Goal: Transaction & Acquisition: Subscribe to service/newsletter

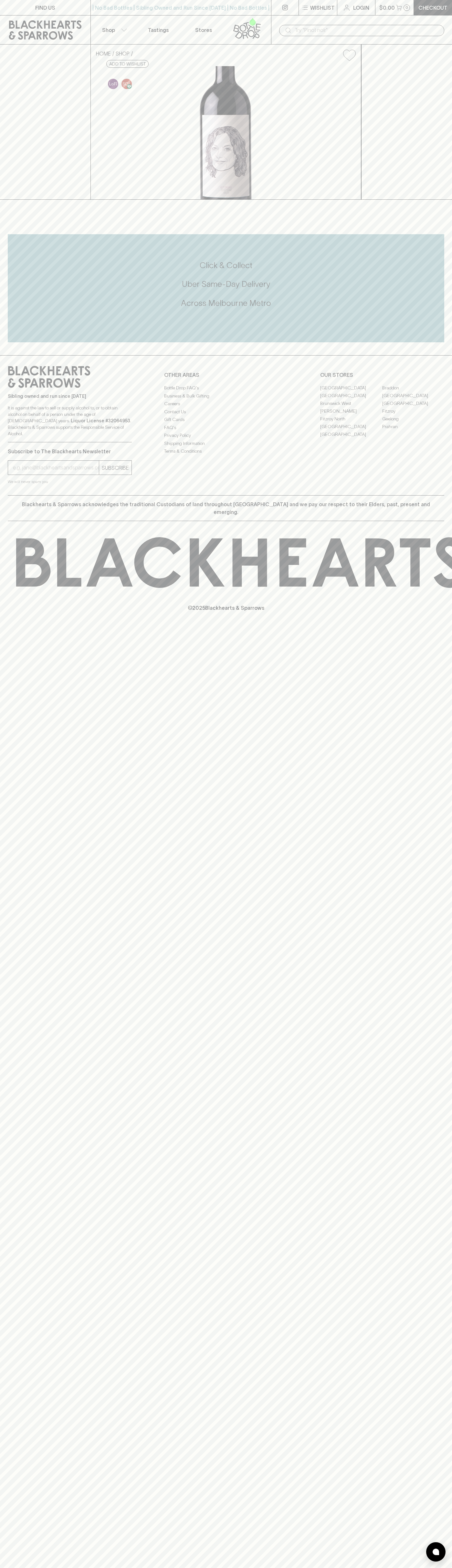
click at [413, 399] on link "[GEOGRAPHIC_DATA]" at bounding box center [413, 395] width 62 height 8
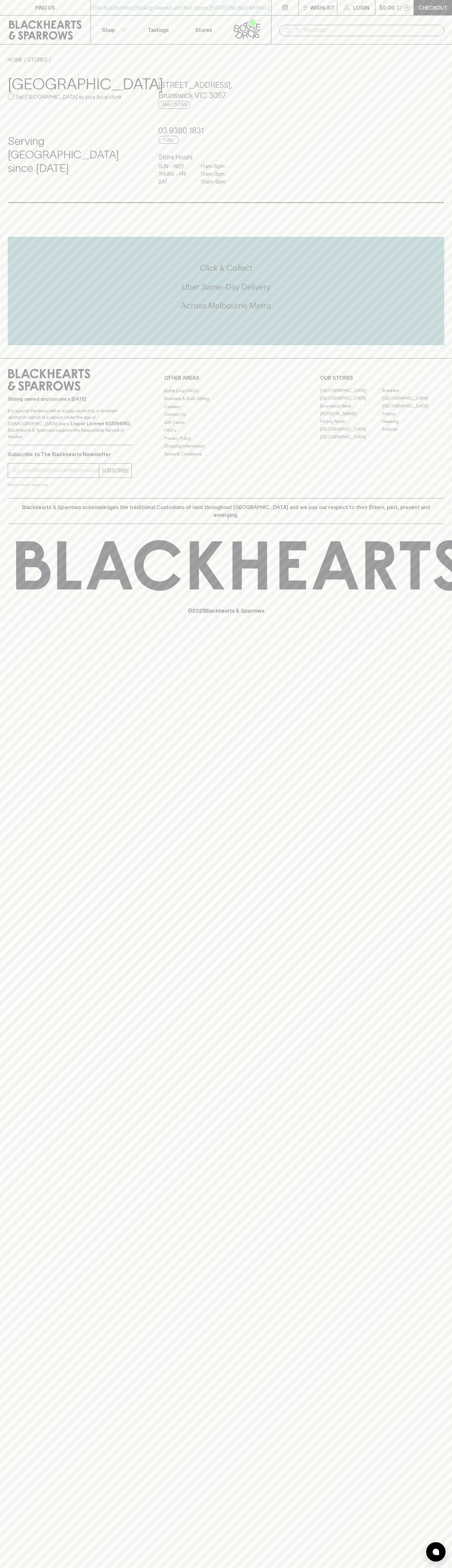
click at [241, 22] on icon at bounding box center [247, 28] width 37 height 21
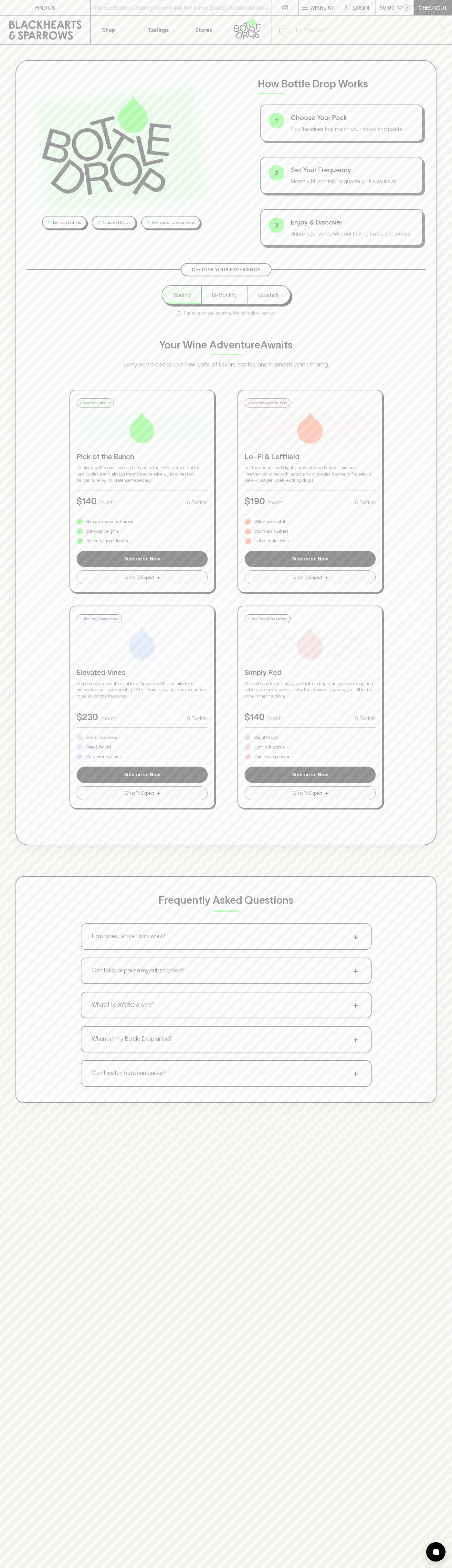
click at [139, 1567] on html "FIND US | No Bad Bottles | Sibling Owned and Run Since 2006 | No Bad Bottles | …" at bounding box center [226, 1013] width 452 height 2027
click at [30, 1286] on div "No bad bottles Curated by us Delivered to your door How Bottle Drop Works 1 Cho…" at bounding box center [226, 828] width 452 height 1568
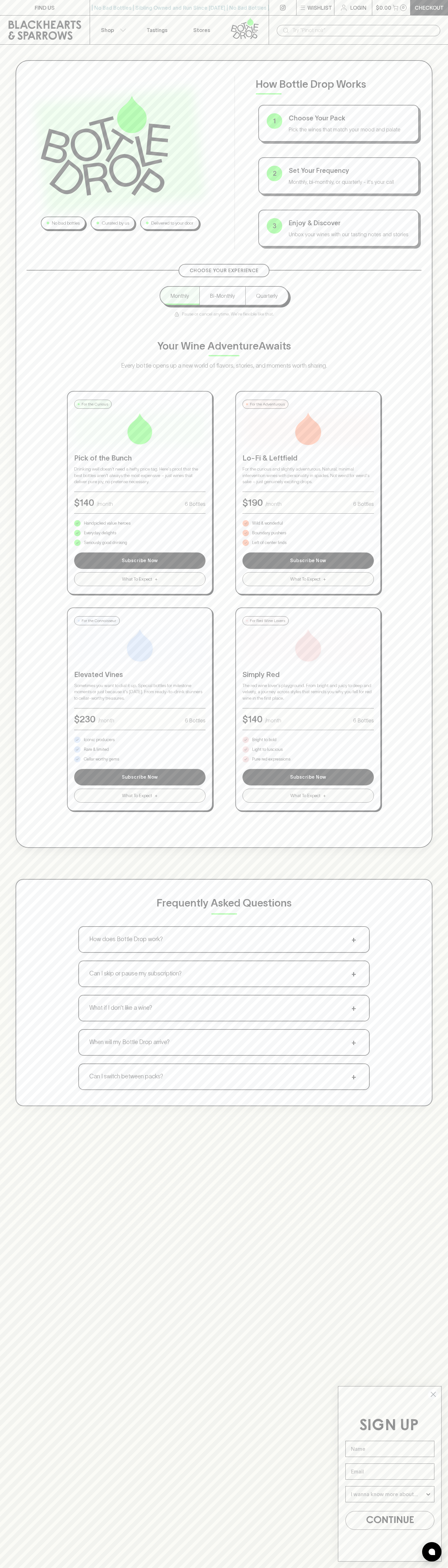
click at [271, 759] on p "Pure red expressions" at bounding box center [271, 759] width 38 height 7
type input "[PERSON_NAME]"
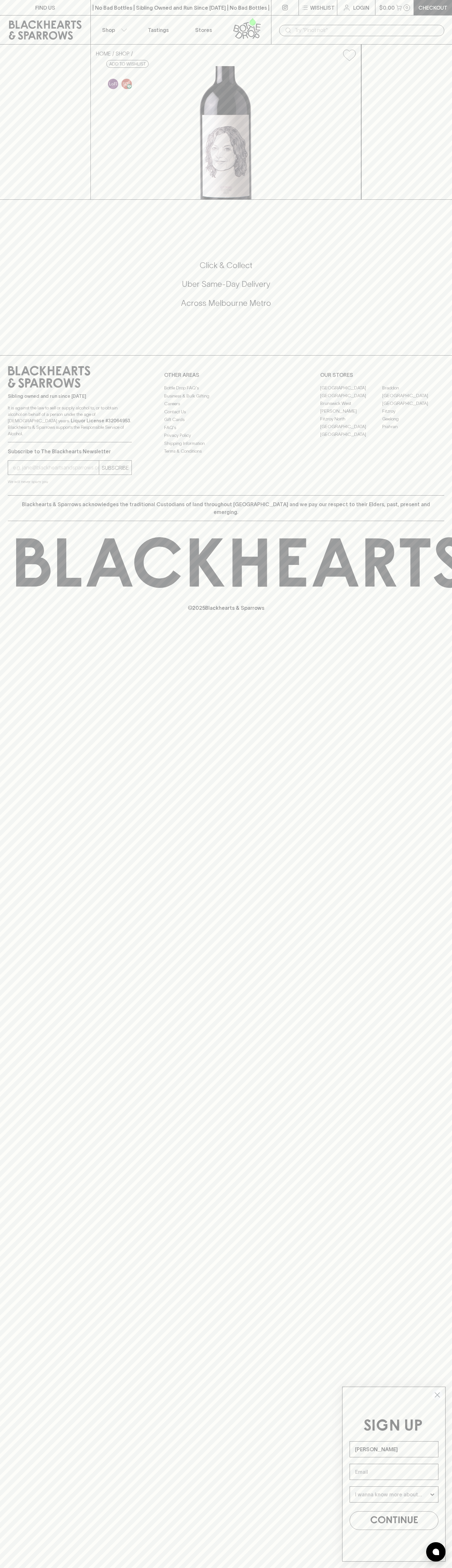
type input "[PERSON_NAME]"
